Goal: Task Accomplishment & Management: Complete application form

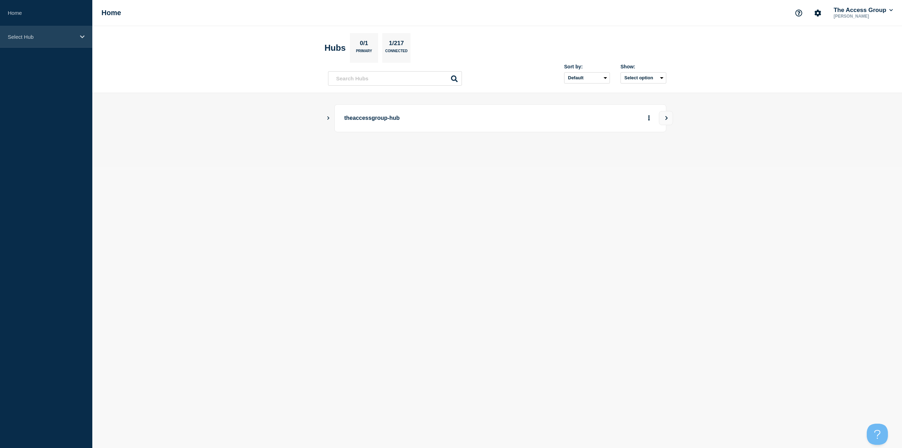
click at [64, 39] on p "Select Hub" at bounding box center [42, 37] width 68 height 6
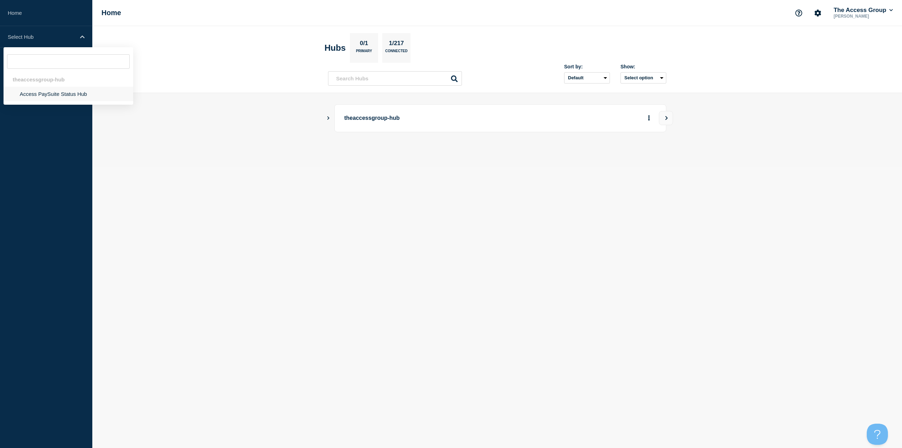
click at [42, 91] on li "Access PaySuite Status Hub" at bounding box center [69, 94] width 130 height 14
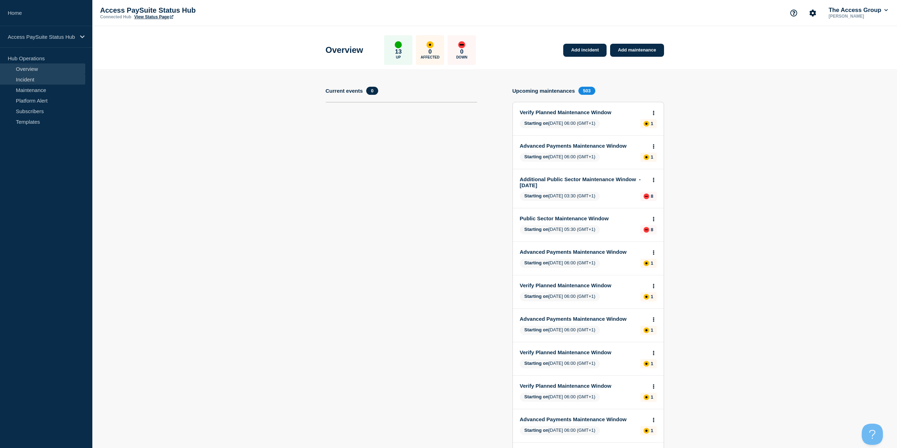
click at [28, 81] on link "Incident" at bounding box center [42, 79] width 85 height 11
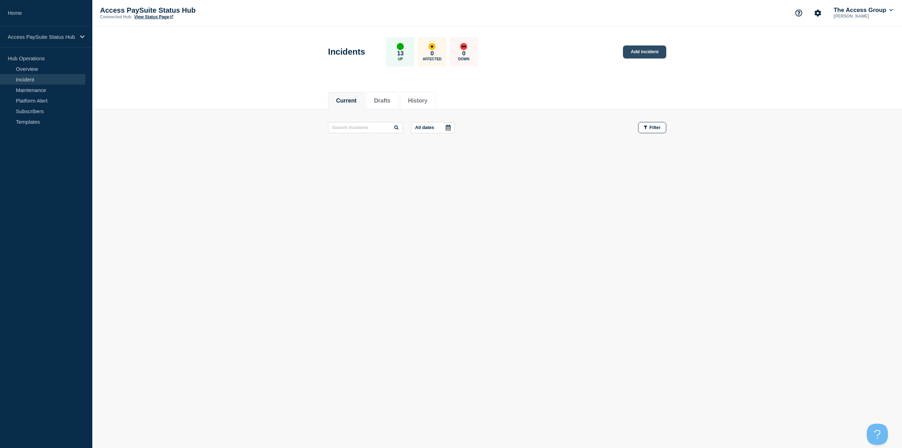
click at [650, 53] on link "Add incident" at bounding box center [644, 51] width 43 height 13
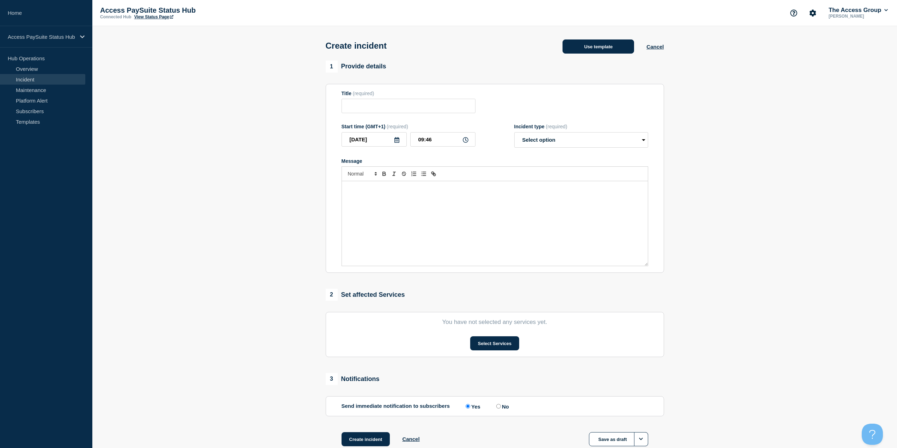
click at [597, 51] on button "Use template" at bounding box center [598, 46] width 72 height 14
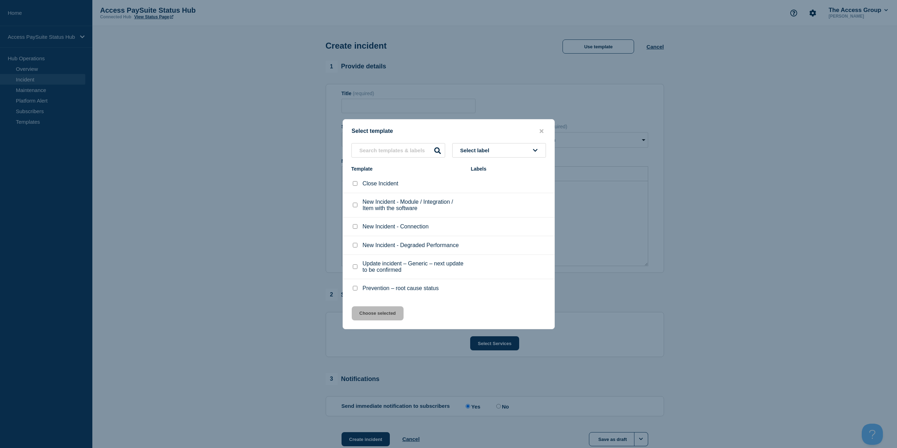
click at [350, 206] on li "New Incident - Module / Integration / Item with the software" at bounding box center [448, 205] width 211 height 24
click at [352, 205] on div at bounding box center [354, 205] width 7 height 7
click at [357, 209] on div at bounding box center [354, 205] width 7 height 7
click at [356, 207] on input "New Incident - Module / Integration / Item with the software checkbox" at bounding box center [355, 205] width 5 height 5
checkbox input "true"
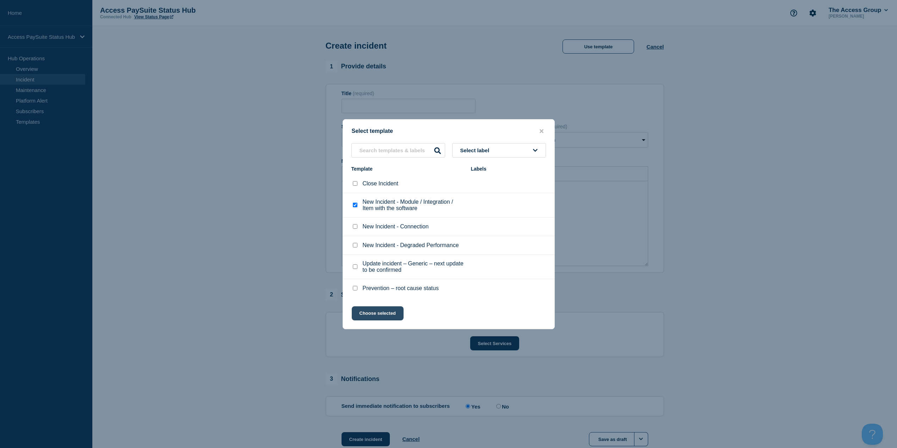
click at [381, 307] on button "Choose selected" at bounding box center [378, 313] width 52 height 14
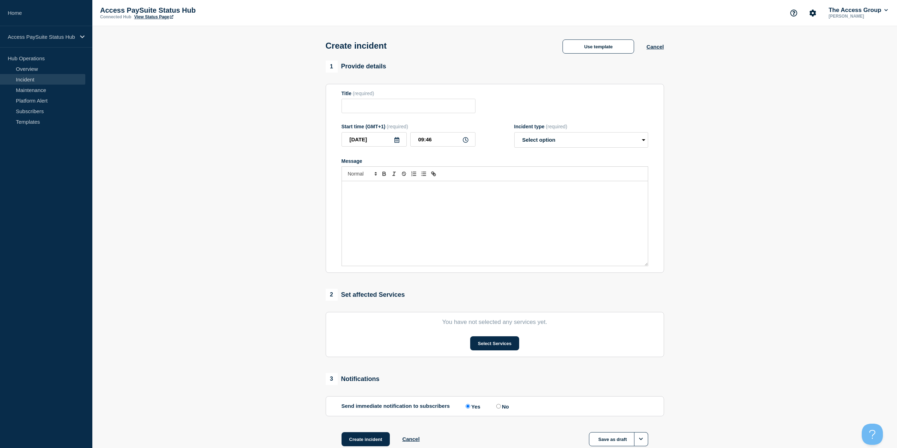
type input "New Incident - Module / Integration / Item with the software"
select select "identified"
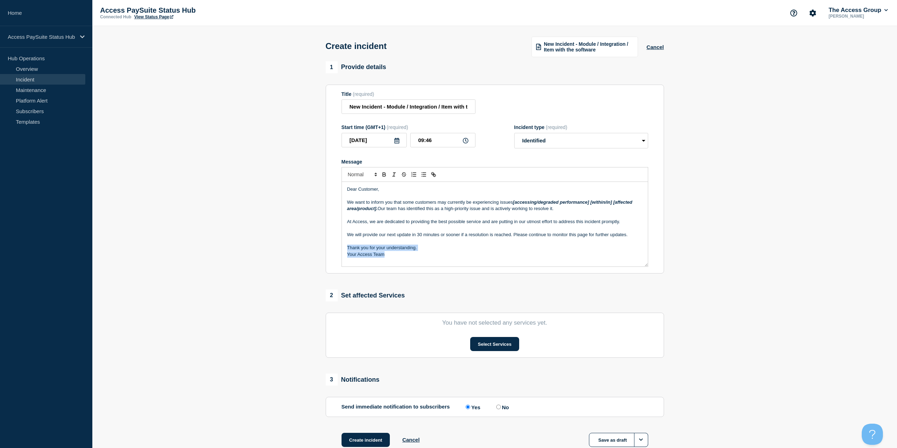
drag, startPoint x: 395, startPoint y: 258, endPoint x: 346, endPoint y: 252, distance: 49.7
click at [346, 252] on div "Dear Customer, We want to inform you that some customers may currently be exper…" at bounding box center [495, 224] width 306 height 85
copy div "Thank you for your understanding. Your Access Team"
click at [660, 50] on button "Cancel" at bounding box center [654, 47] width 17 height 6
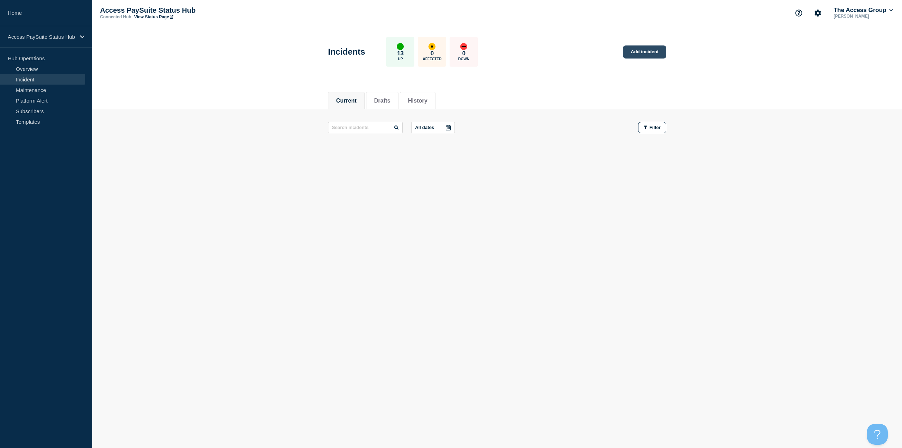
click at [654, 53] on link "Add incident" at bounding box center [644, 51] width 43 height 13
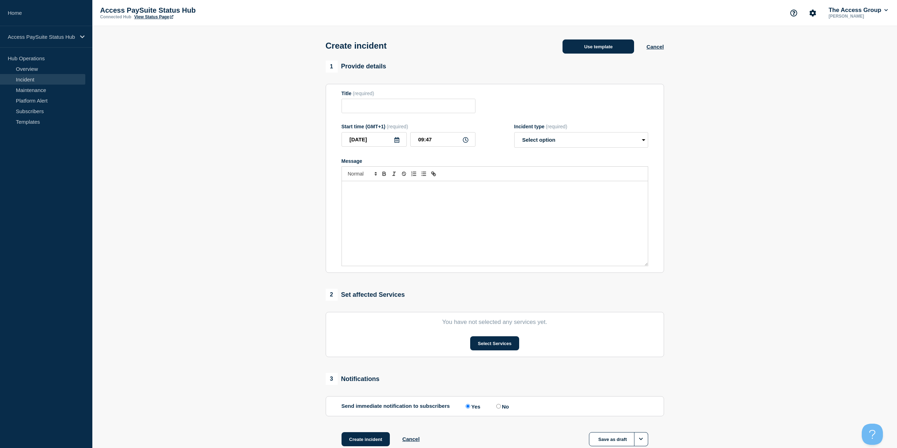
click at [607, 49] on button "Use template" at bounding box center [598, 46] width 72 height 14
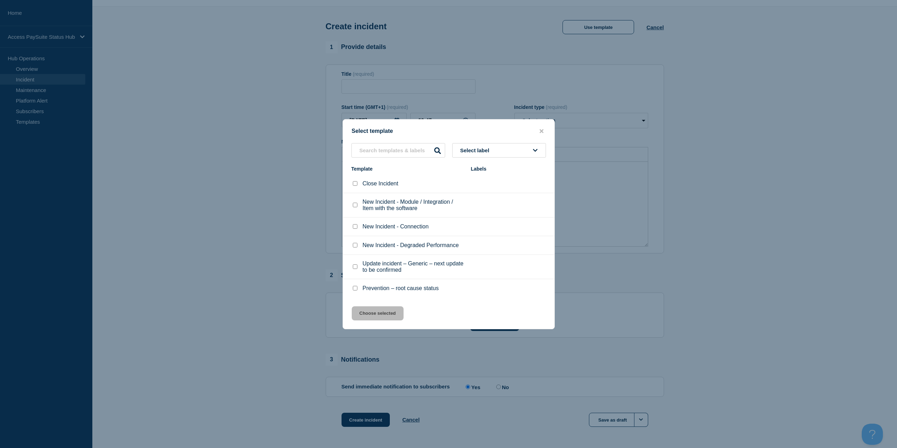
scroll to position [35, 0]
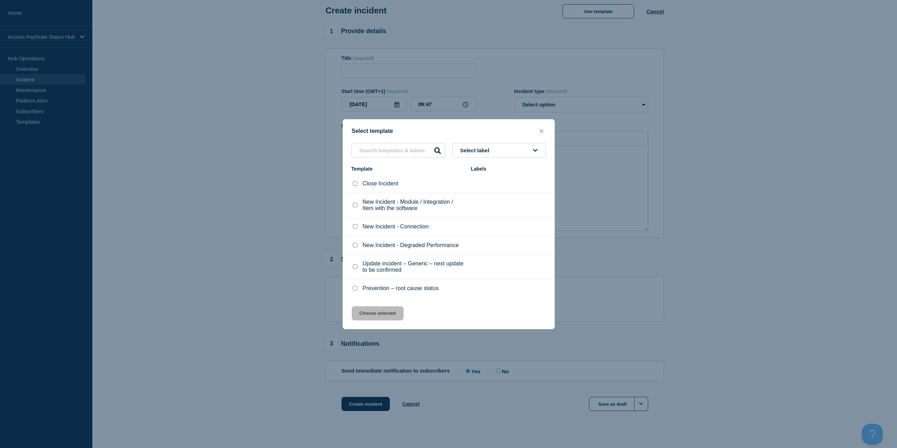
click at [359, 273] on div "Update incident – Generic – next update to be confirmed" at bounding box center [407, 266] width 112 height 13
click at [357, 255] on li "New Incident - Degraded Performance" at bounding box center [448, 245] width 211 height 19
click at [354, 232] on li "New Incident - Connection" at bounding box center [448, 226] width 211 height 19
click at [356, 227] on input "New Incident - Connection checkbox" at bounding box center [355, 226] width 5 height 5
checkbox input "true"
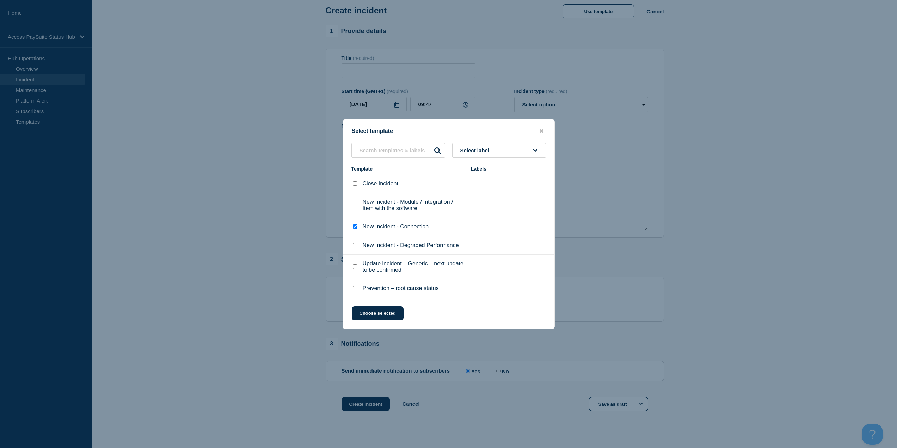
click at [359, 244] on div "New Incident - Degraded Performance" at bounding box center [407, 245] width 112 height 7
click at [356, 246] on input "New Incident - Degraded Performance checkbox" at bounding box center [355, 245] width 5 height 5
checkbox input "true"
checkbox input "false"
click at [370, 308] on button "Choose selected" at bounding box center [378, 313] width 52 height 14
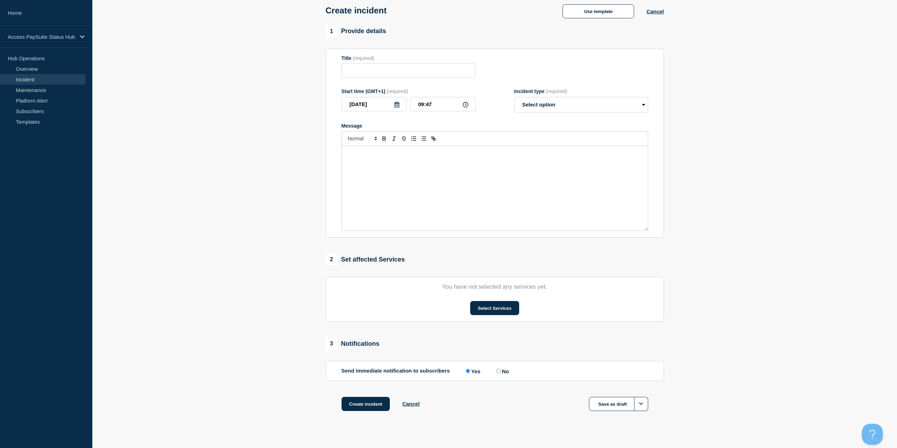
type input "New Incident - Degraded Performance"
select select "identified"
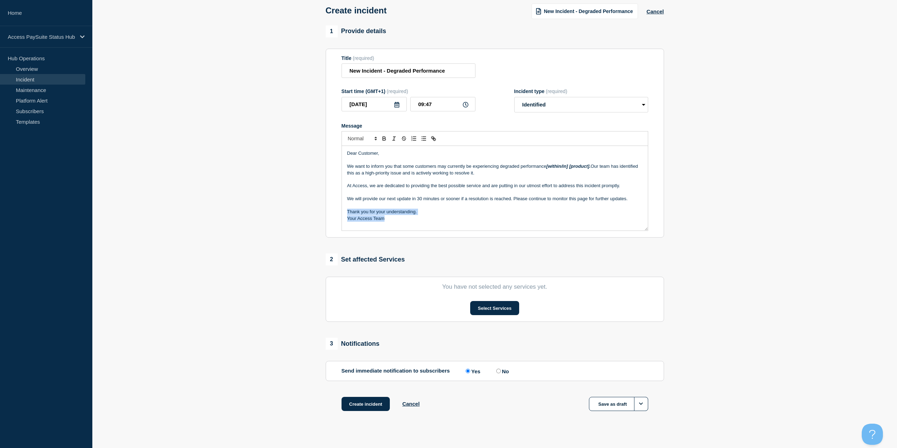
drag, startPoint x: 407, startPoint y: 220, endPoint x: 347, endPoint y: 214, distance: 60.3
click at [347, 214] on div "Dear Customer, We want to inform you that some customers may currently be exper…" at bounding box center [495, 188] width 306 height 85
copy div "Thank you for your understanding. Your Access Team"
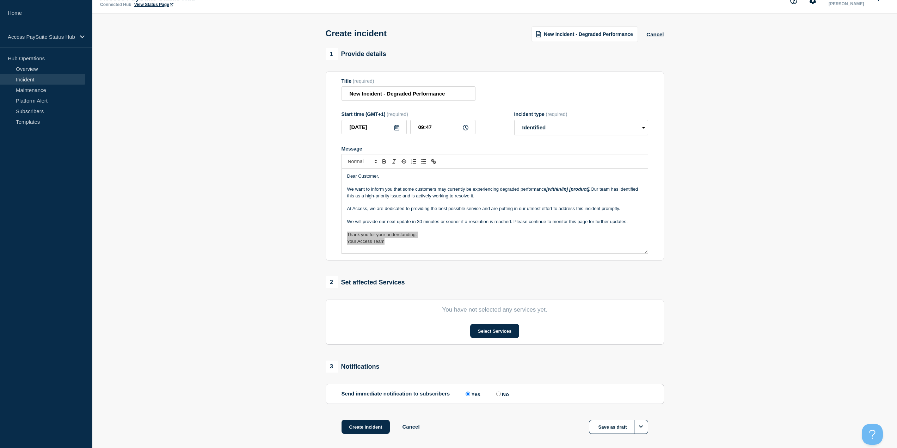
scroll to position [0, 0]
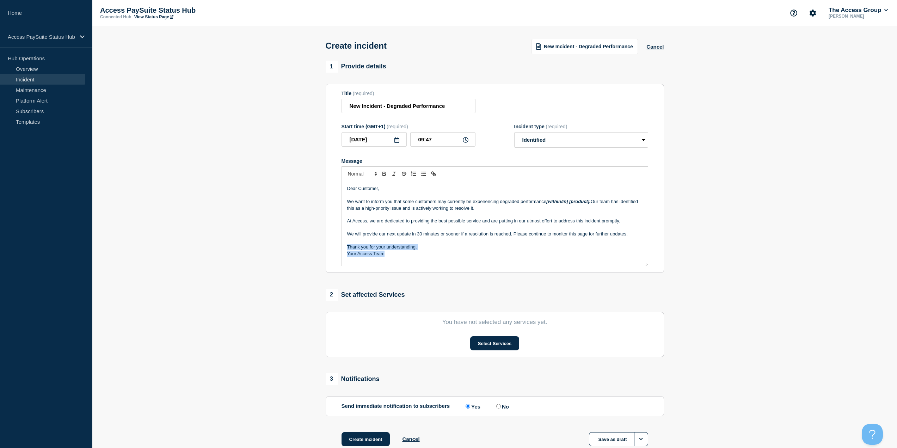
click at [385, 257] on p "Your Access Team" at bounding box center [494, 254] width 295 height 6
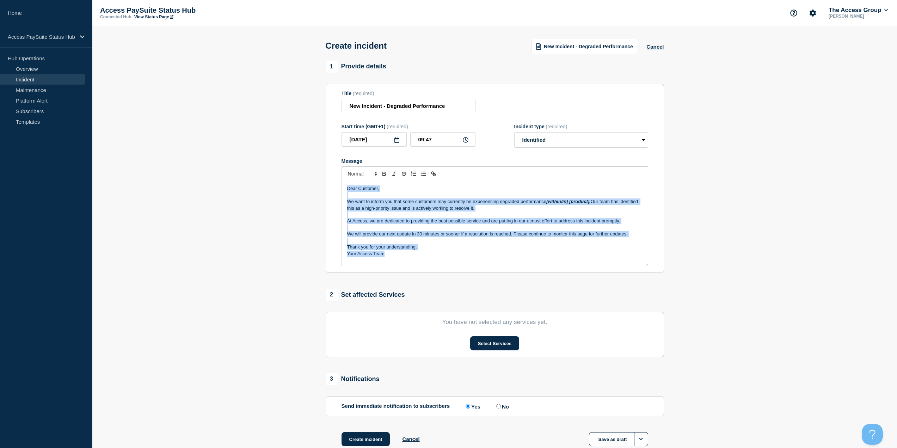
drag, startPoint x: 394, startPoint y: 257, endPoint x: 339, endPoint y: 189, distance: 87.2
click at [339, 189] on section "Title (required) New Incident - Degraded Performance Start time (GMT+1) (requir…" at bounding box center [495, 178] width 338 height 189
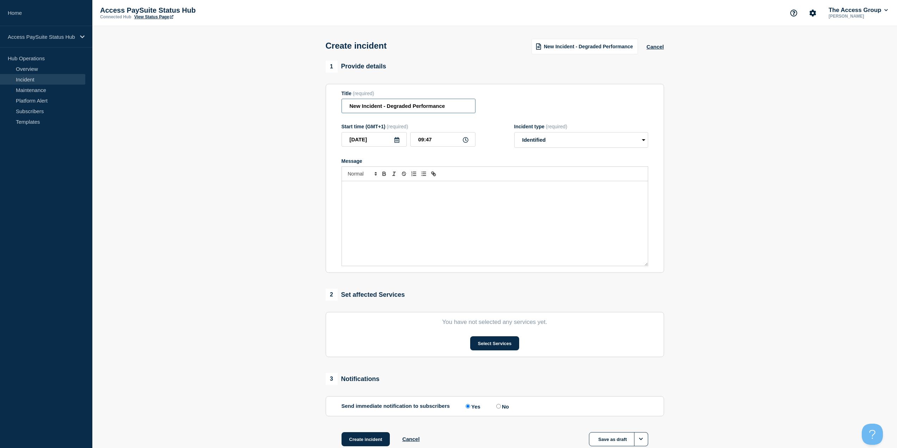
click at [430, 111] on input "New Incident - Degraded Performance" at bounding box center [408, 106] width 134 height 14
click at [445, 107] on input "New Incident - Degraded Performance" at bounding box center [408, 106] width 134 height 14
drag, startPoint x: 457, startPoint y: 105, endPoint x: 388, endPoint y: 106, distance: 69.4
click at [388, 106] on input "New Incident - Degraded Performance" at bounding box center [408, 106] width 134 height 14
click at [556, 143] on select "Select option Investigating Identified Monitoring" at bounding box center [581, 140] width 134 height 16
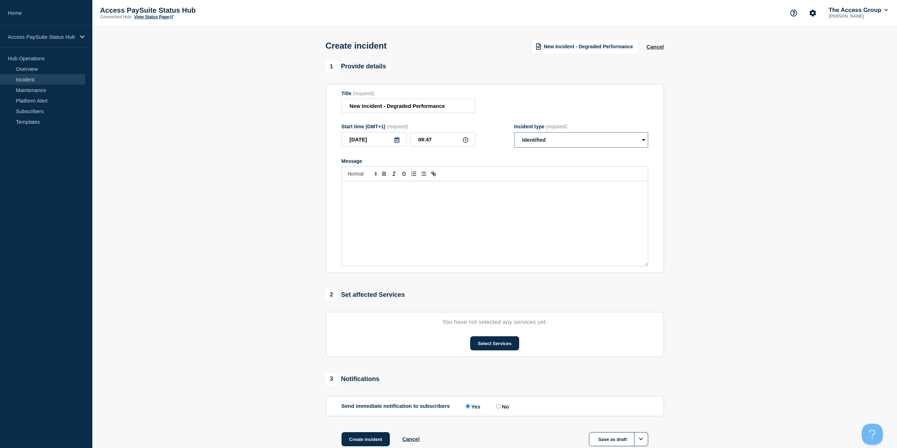
click at [556, 143] on select "Select option Investigating Identified Monitoring" at bounding box center [581, 140] width 134 height 16
click at [478, 196] on div "Message" at bounding box center [495, 223] width 306 height 85
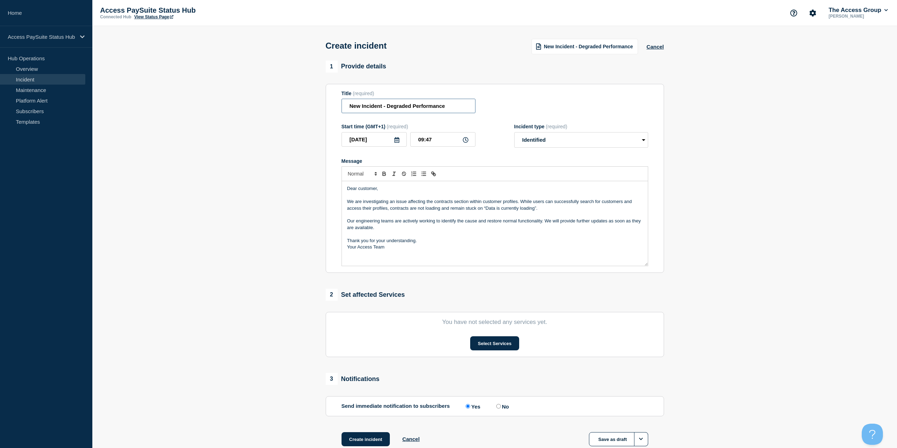
click at [409, 107] on input "New Incident - Degraded Performance" at bounding box center [408, 106] width 134 height 14
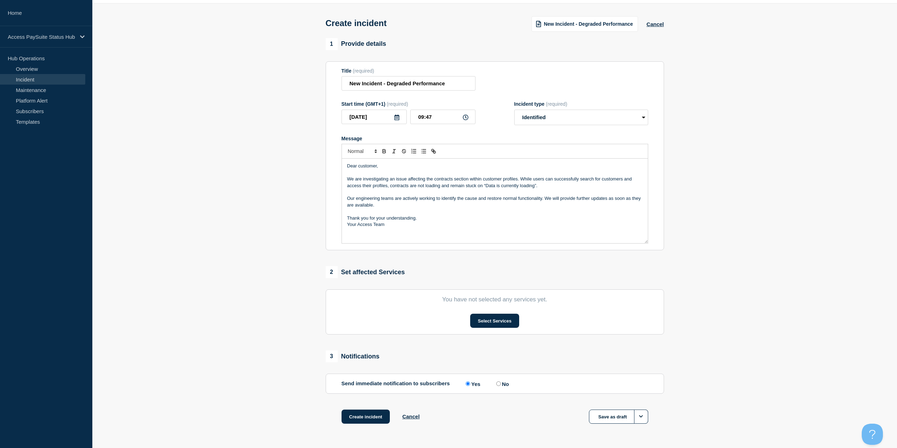
scroll to position [46, 0]
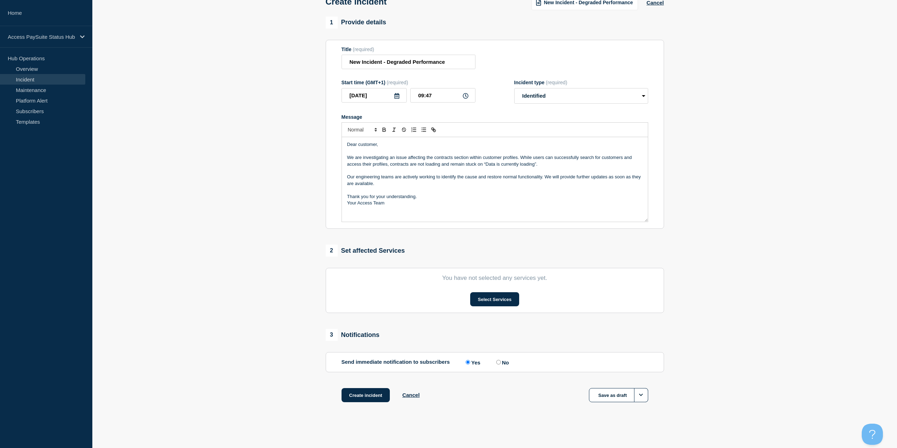
click at [405, 187] on p "Message" at bounding box center [494, 190] width 295 height 6
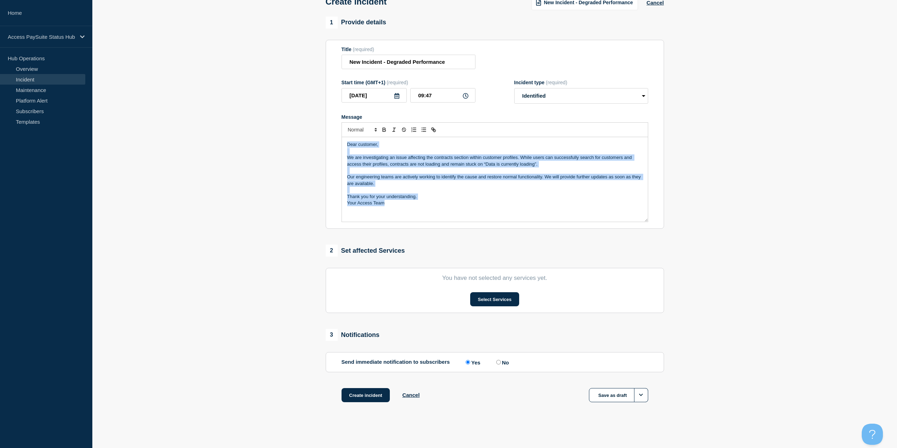
drag, startPoint x: 406, startPoint y: 202, endPoint x: 317, endPoint y: 140, distance: 109.1
click at [317, 140] on section "1 Provide details Title (required) New Incident - Degraded Performance Start ti…" at bounding box center [494, 218] width 804 height 403
copy div "Dear customer, We are investigating an issue affecting the contracts section wi…"
click at [511, 192] on p "Message" at bounding box center [494, 190] width 295 height 6
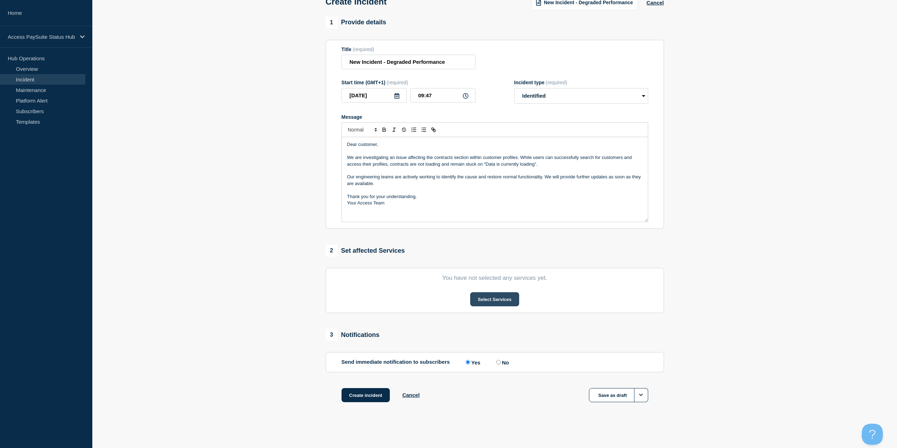
click at [507, 296] on button "Select Services" at bounding box center [494, 299] width 49 height 14
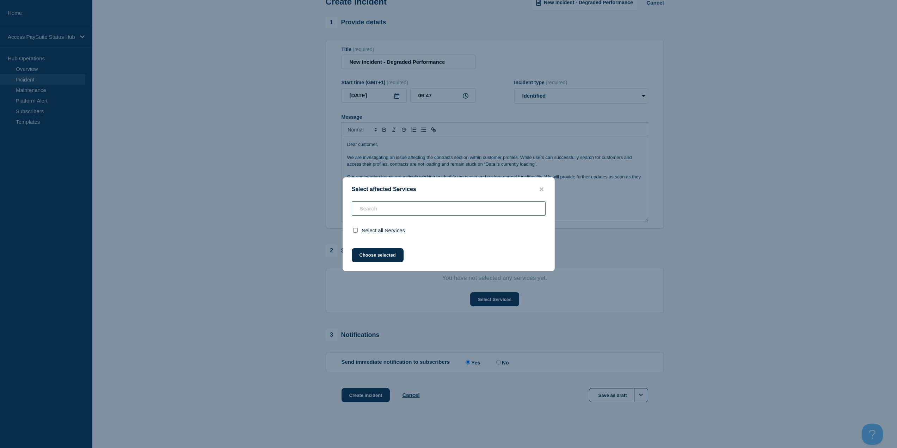
click at [451, 213] on input "text" at bounding box center [449, 208] width 194 height 14
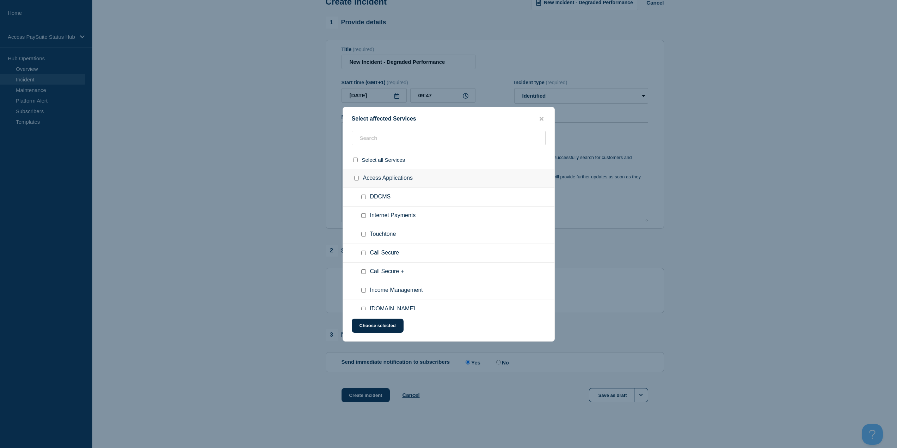
click at [369, 197] on div at bounding box center [365, 196] width 10 height 7
click at [366, 198] on div at bounding box center [365, 196] width 10 height 7
click at [364, 198] on input "DDCMS checkbox" at bounding box center [363, 197] width 5 height 5
checkbox input "true"
click at [386, 327] on button "Choose selected" at bounding box center [378, 326] width 52 height 14
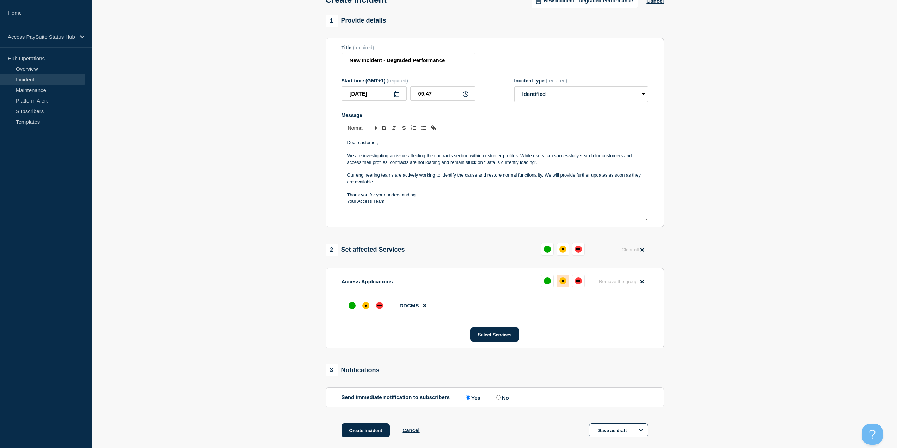
click at [564, 283] on div "affected" at bounding box center [562, 280] width 7 height 7
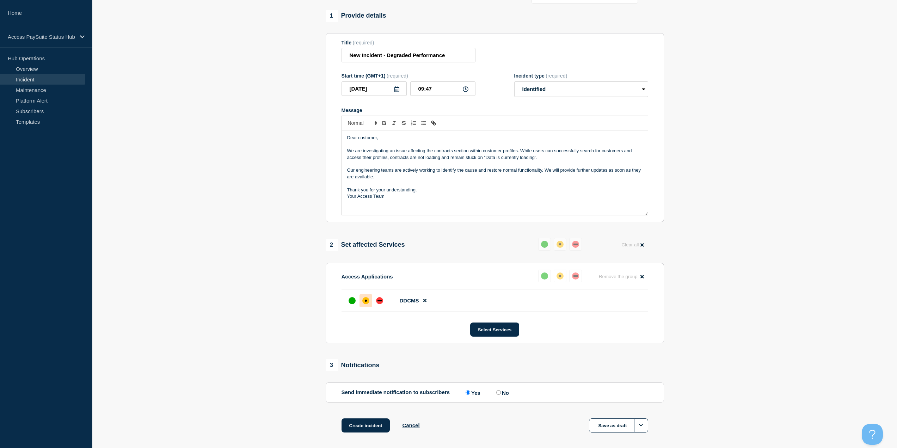
scroll to position [0, 0]
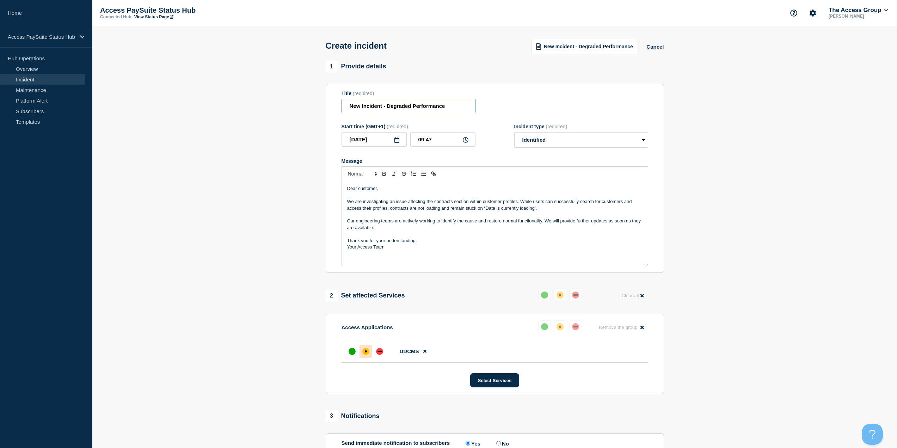
click at [461, 107] on input "New Incident - Degraded Performance" at bounding box center [408, 106] width 134 height 14
drag, startPoint x: 461, startPoint y: 107, endPoint x: 387, endPoint y: 111, distance: 74.1
click at [387, 111] on input "New Incident - Degraded Performance" at bounding box center [408, 106] width 134 height 14
paste input "DDCMS – Contract Information Unavailable"
drag, startPoint x: 434, startPoint y: 109, endPoint x: 333, endPoint y: 108, distance: 101.5
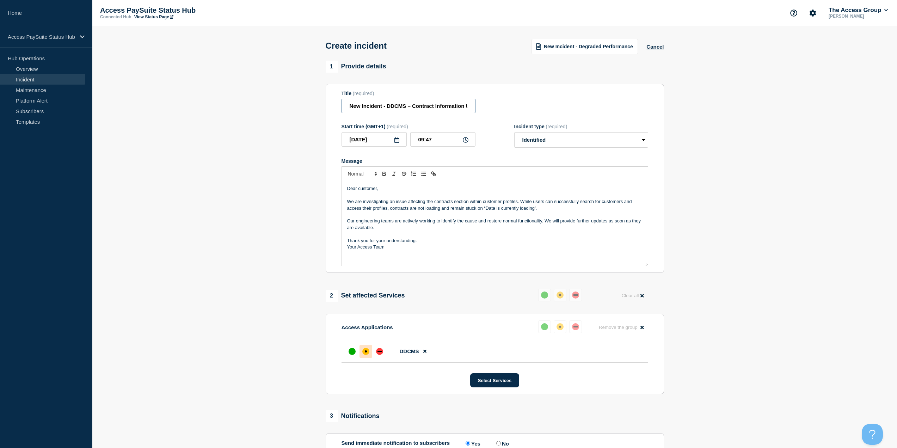
click at [333, 108] on section "Title (required) New Incident - DDCMS – Contract Information Unavailable Start …" at bounding box center [495, 178] width 338 height 189
click at [425, 107] on input "New Incident - DDCMS – Contract Information Unavailable" at bounding box center [408, 106] width 134 height 14
drag, startPoint x: 410, startPoint y: 110, endPoint x: 346, endPoint y: 110, distance: 64.5
click at [346, 110] on input "New Incident - DDCMS – Contract Information Unavailable" at bounding box center [408, 106] width 134 height 14
type input "New Incident - DDCMS – Contract Information Unavailable"
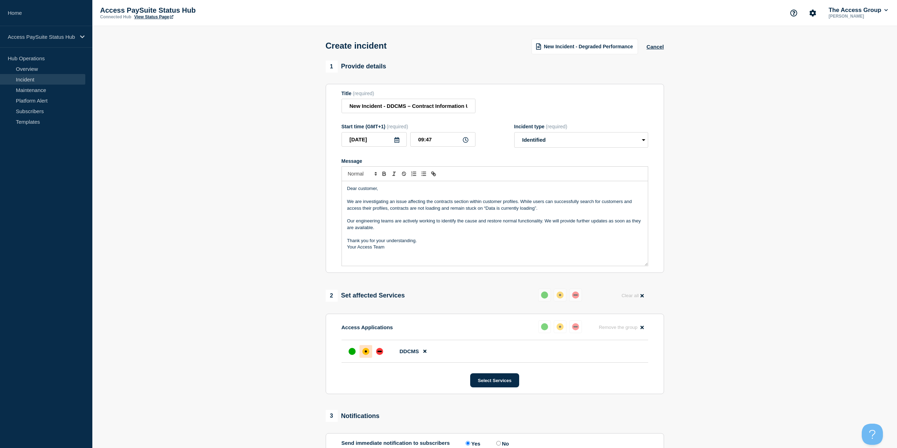
click at [326, 122] on section "Title (required) New Incident - DDCMS – Contract Information Unavailable Start …" at bounding box center [495, 178] width 338 height 189
click at [451, 113] on input "New Incident - DDCMS – Contract Information Unavailable" at bounding box center [408, 106] width 134 height 14
drag, startPoint x: 448, startPoint y: 108, endPoint x: 475, endPoint y: 106, distance: 27.5
click at [475, 106] on div "Title (required) New Incident - DDCMS – Contract Information Unavailable" at bounding box center [494, 102] width 307 height 23
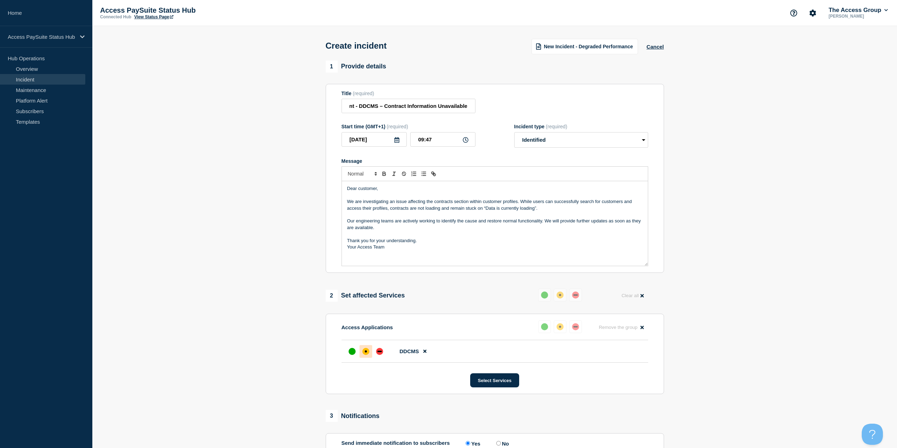
scroll to position [0, 0]
click at [406, 100] on div "Title (required) New Incident - DDCMS – Contract Information Unavailable" at bounding box center [408, 102] width 134 height 23
click at [412, 109] on input "New Incident - DDCMS – Contract Information Unavailable" at bounding box center [408, 106] width 134 height 14
drag, startPoint x: 431, startPoint y: 106, endPoint x: 514, endPoint y: 107, distance: 83.9
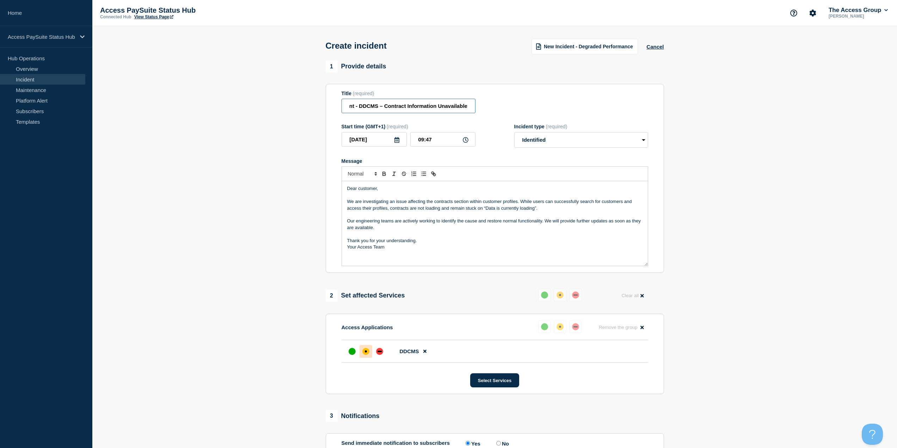
click at [514, 107] on div "Title (required) New Incident - DDCMS – Contract Information Unavailable" at bounding box center [494, 102] width 307 height 23
click at [458, 108] on input "New Incident - DDCMS – Contract Information Unavailable" at bounding box center [408, 106] width 134 height 14
drag, startPoint x: 462, startPoint y: 106, endPoint x: 339, endPoint y: 109, distance: 123.7
click at [339, 109] on section "Title (required) New Incident - DDCMS – Contract Information Unavailable Start …" at bounding box center [495, 178] width 338 height 189
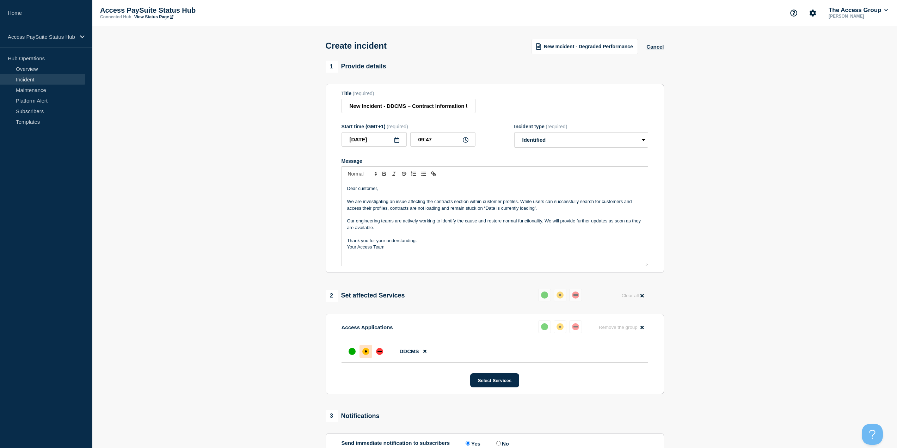
click at [285, 173] on section "1 Provide details Title (required) New Incident - DDCMS – Contract Information …" at bounding box center [494, 281] width 804 height 440
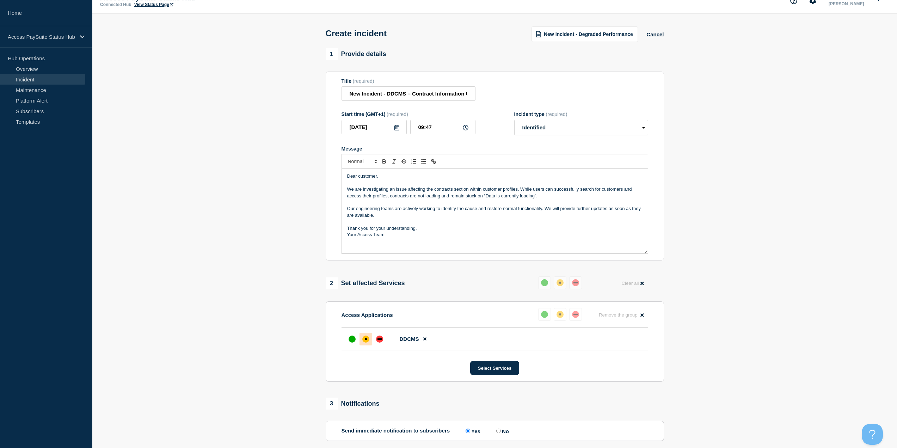
scroll to position [48, 0]
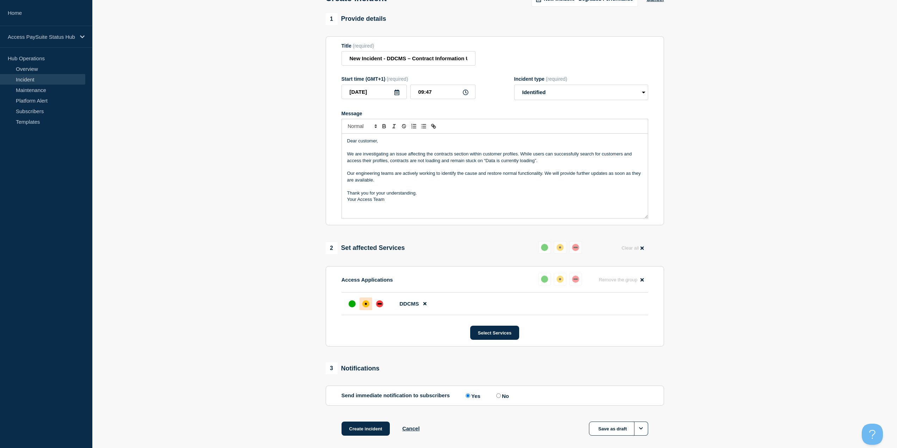
click at [393, 164] on p "We are investigating an issue affecting the contracts section within customer p…" at bounding box center [494, 157] width 295 height 13
click at [478, 189] on p "Message" at bounding box center [494, 186] width 295 height 6
click at [478, 187] on p "Message" at bounding box center [494, 186] width 295 height 6
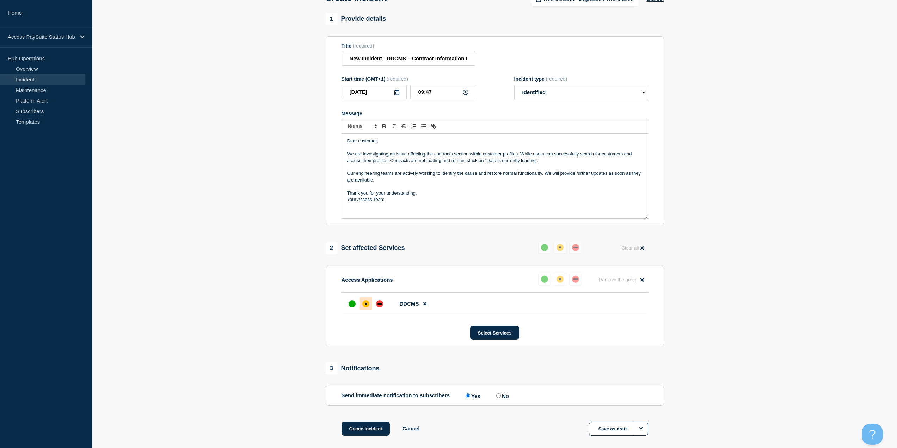
click at [478, 187] on p "Message" at bounding box center [494, 186] width 295 height 6
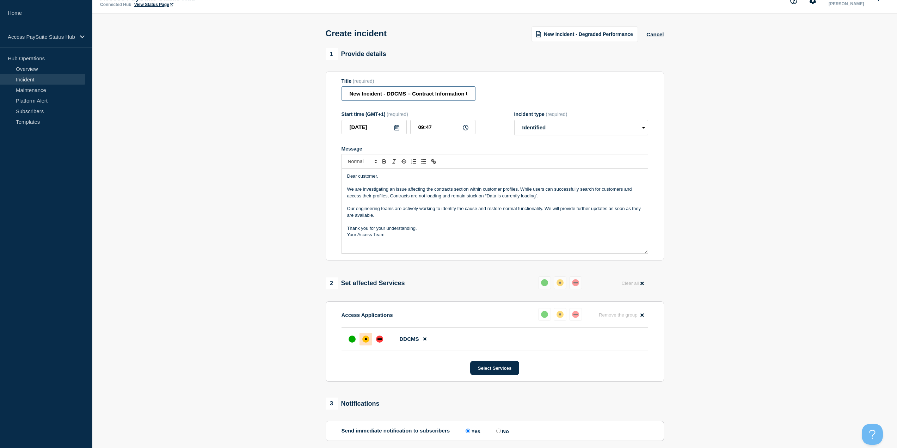
scroll to position [0, 28]
drag, startPoint x: 377, startPoint y: 98, endPoint x: 479, endPoint y: 92, distance: 101.3
click at [479, 92] on div "Title (required) New Incident - DDCMS – Contract Information Unavailable" at bounding box center [494, 89] width 307 height 23
click at [456, 97] on input "New Incident - DDCMS – Contract Information Unavailable" at bounding box center [408, 93] width 134 height 14
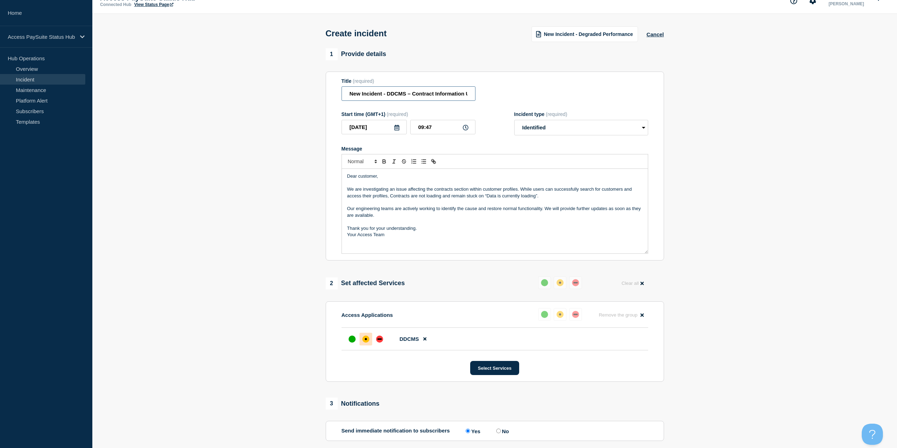
drag, startPoint x: 456, startPoint y: 97, endPoint x: 345, endPoint y: 98, distance: 110.6
click at [345, 98] on input "New Incident - DDCMS – Contract Information Unavailable" at bounding box center [408, 93] width 134 height 14
click at [361, 95] on input "New Incident - DDCMS – Contract Information Unavailable" at bounding box center [408, 93] width 134 height 14
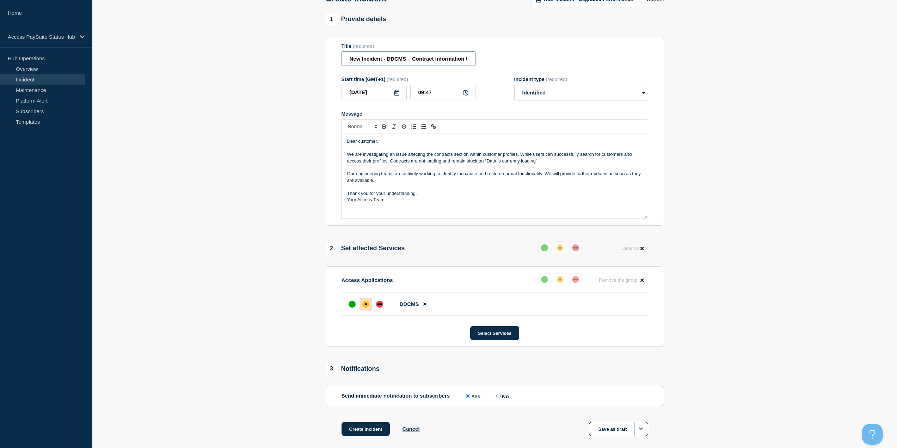
scroll to position [48, 0]
click at [382, 202] on p "Your Access Team" at bounding box center [494, 199] width 295 height 6
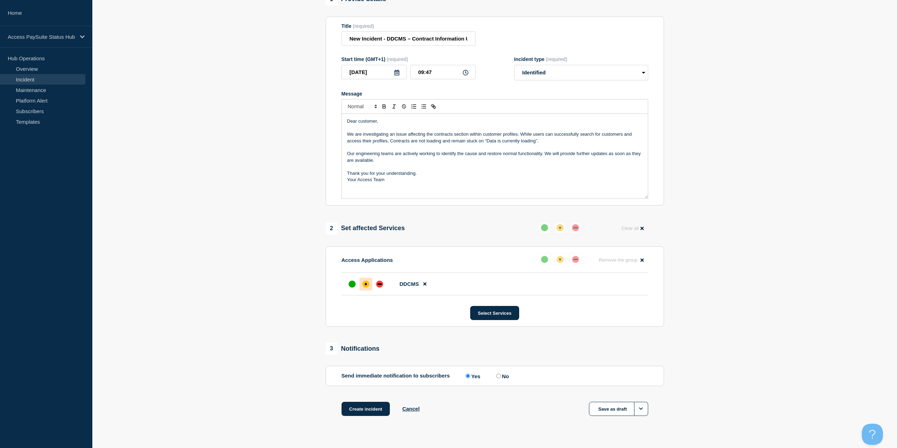
scroll to position [83, 0]
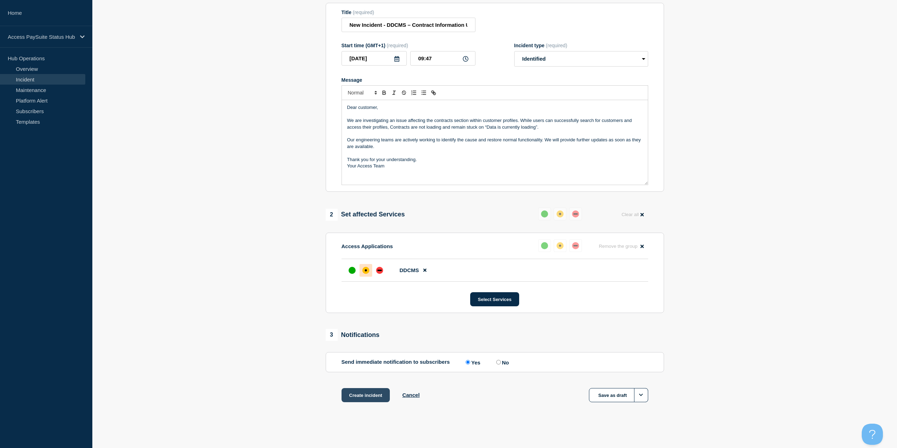
click at [356, 392] on button "Create incident" at bounding box center [365, 395] width 49 height 14
